Goal: Transaction & Acquisition: Purchase product/service

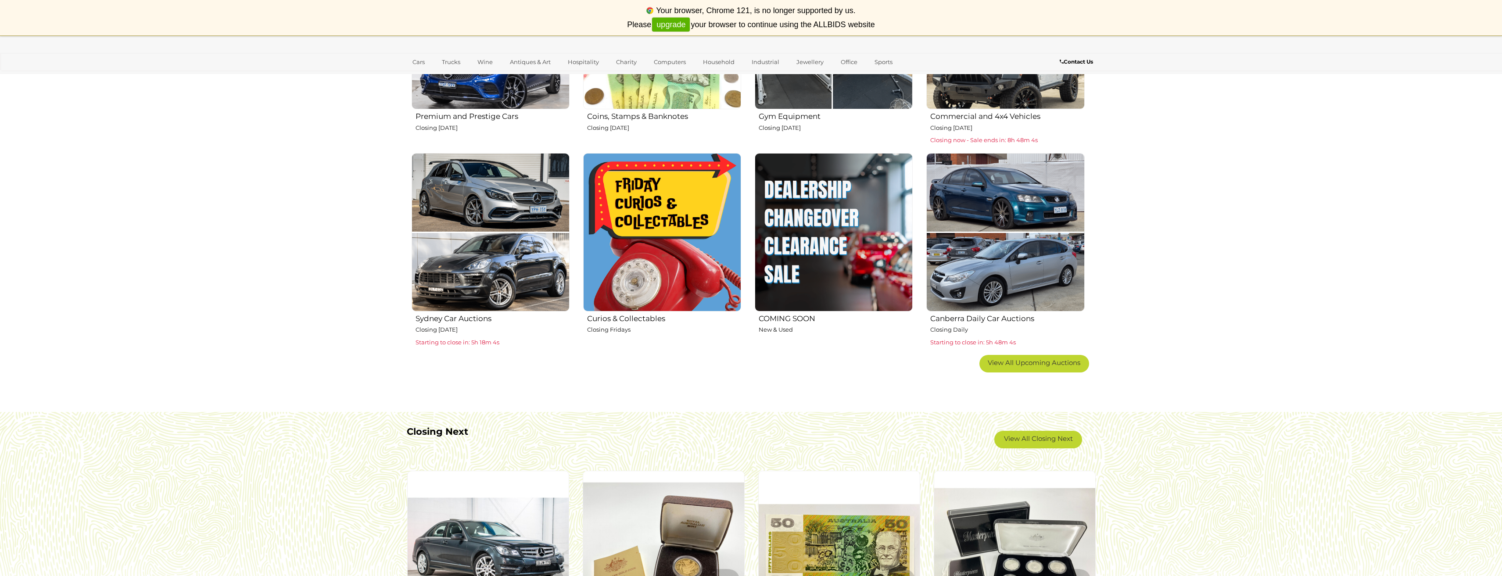
scroll to position [512, 0]
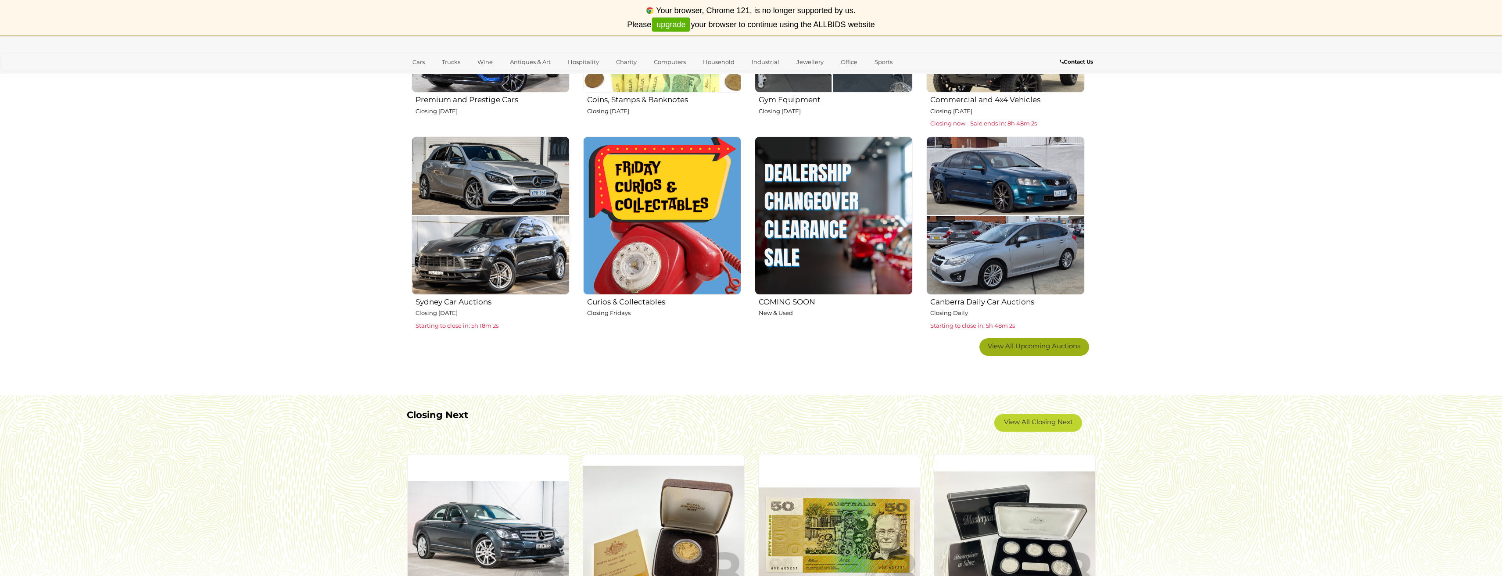
click at [1040, 343] on span "View All Upcoming Auctions" at bounding box center [1034, 346] width 93 height 8
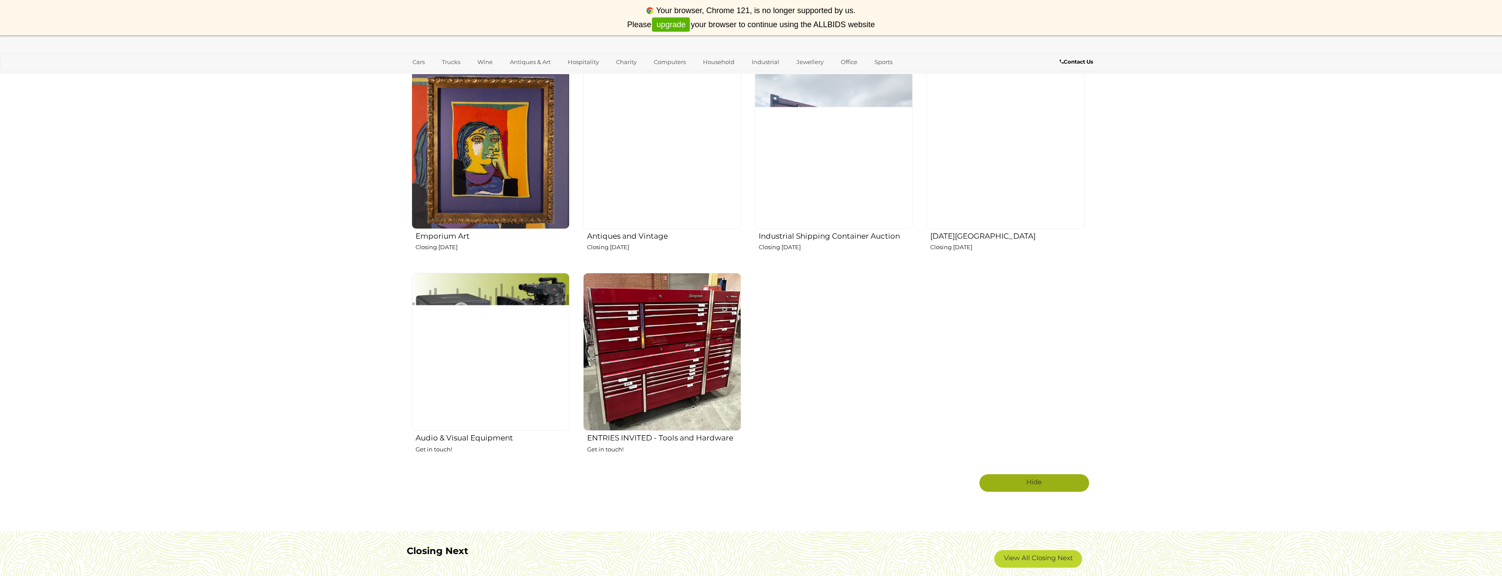
scroll to position [1390, 0]
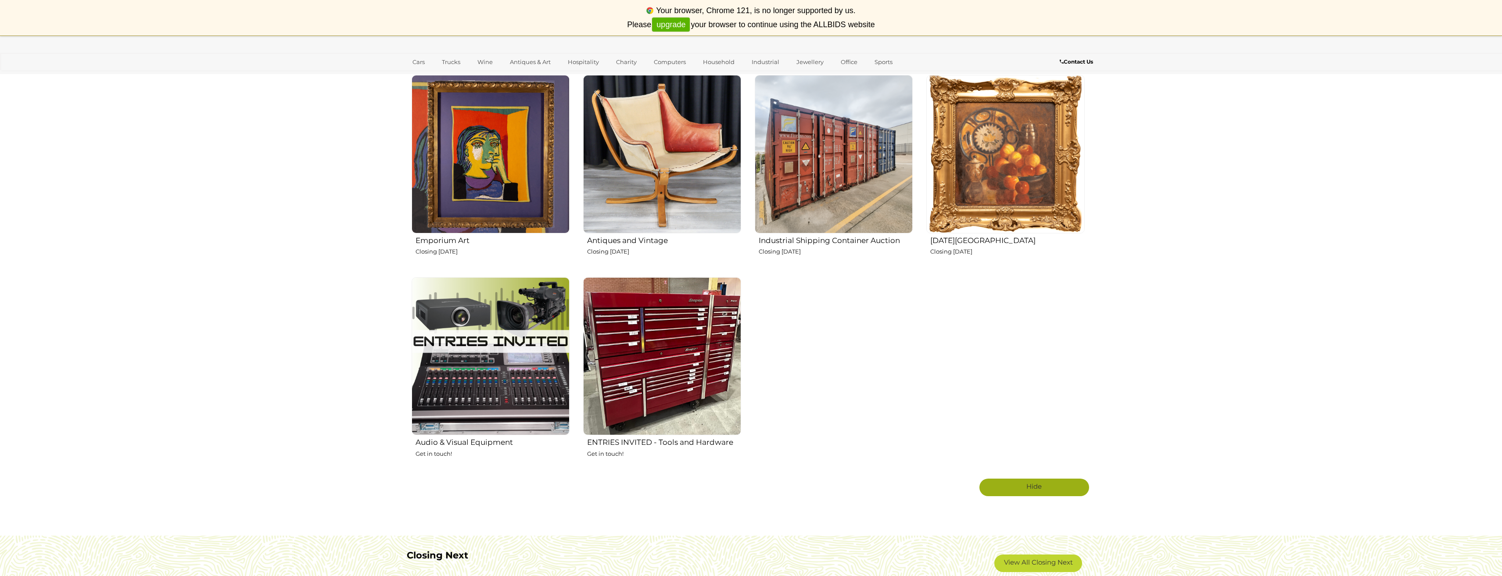
click at [661, 212] on img at bounding box center [662, 154] width 158 height 158
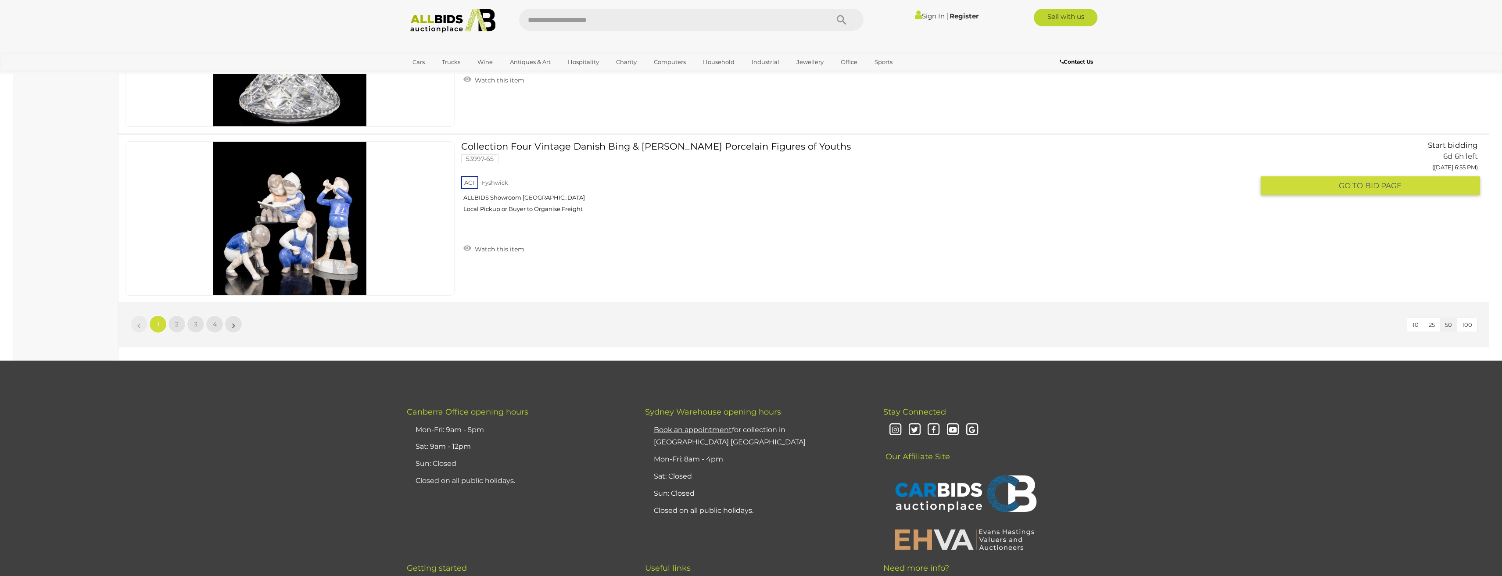
scroll to position [8264, 0]
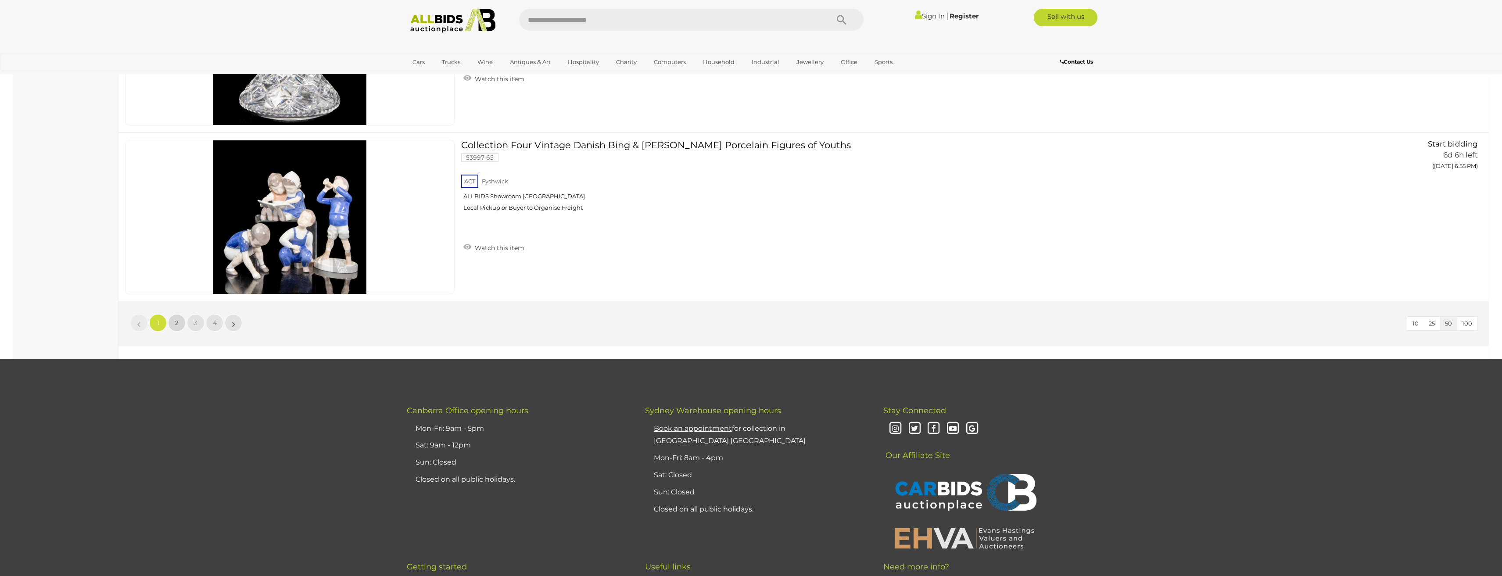
click at [177, 323] on span "2" at bounding box center [177, 323] width 4 height 8
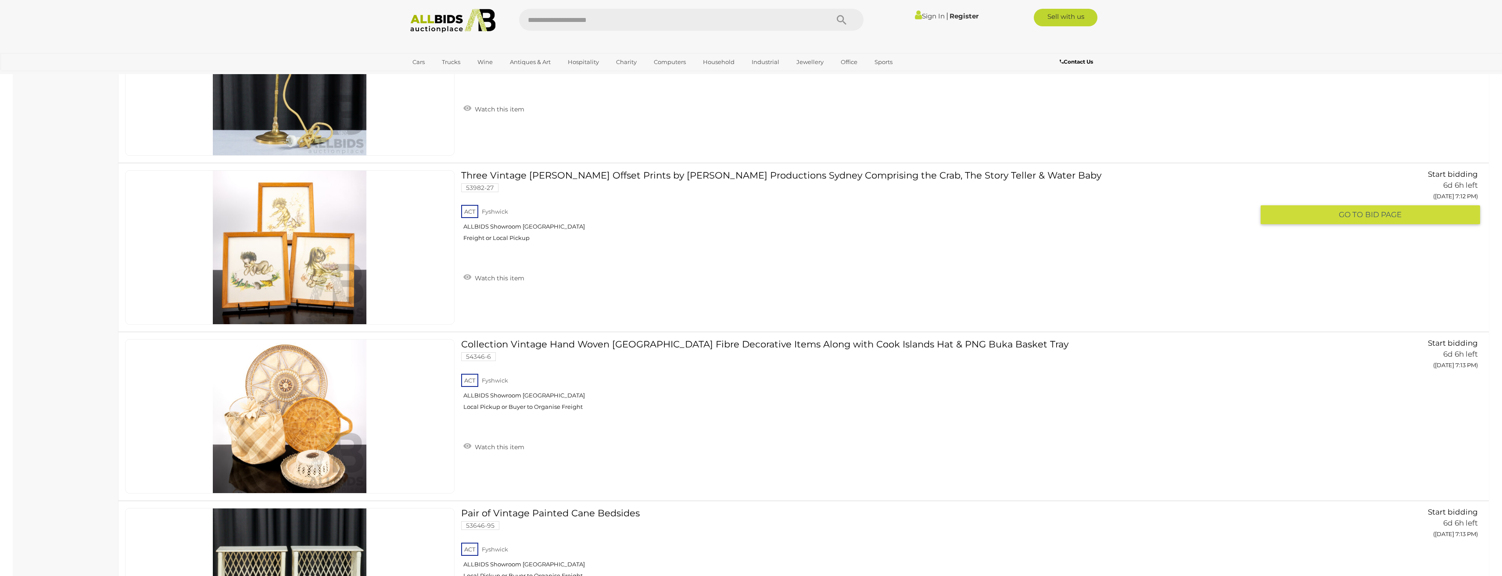
scroll to position [5589, 0]
